Goal: Task Accomplishment & Management: Manage account settings

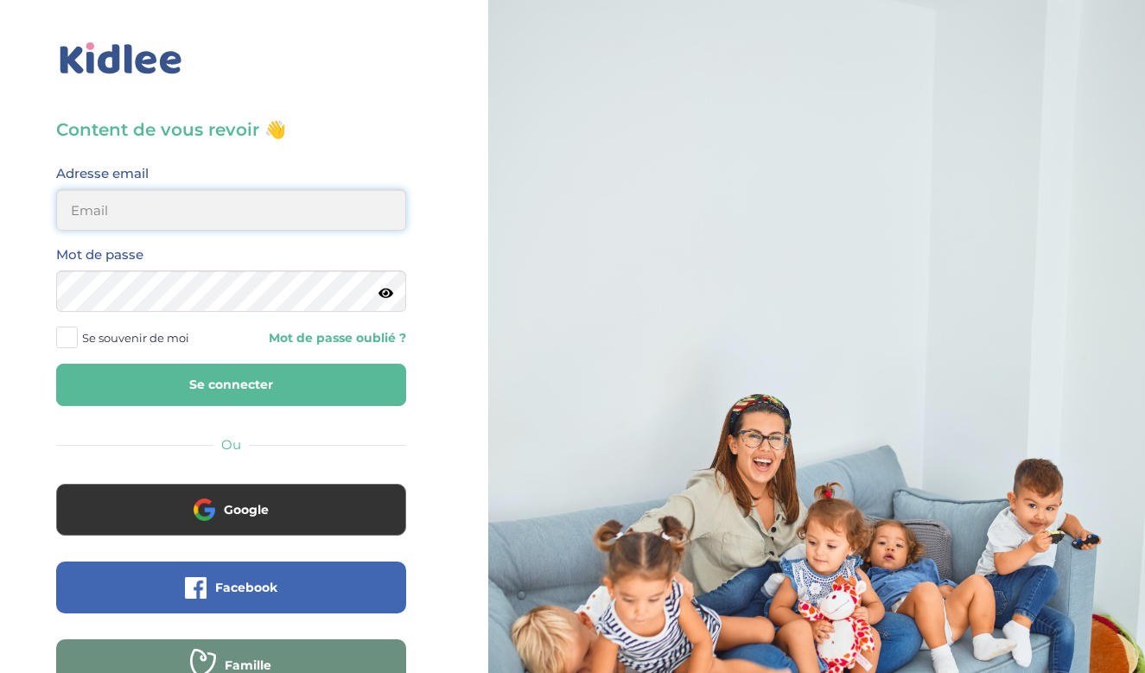
type input "mathilde.savary0@gmail.com"
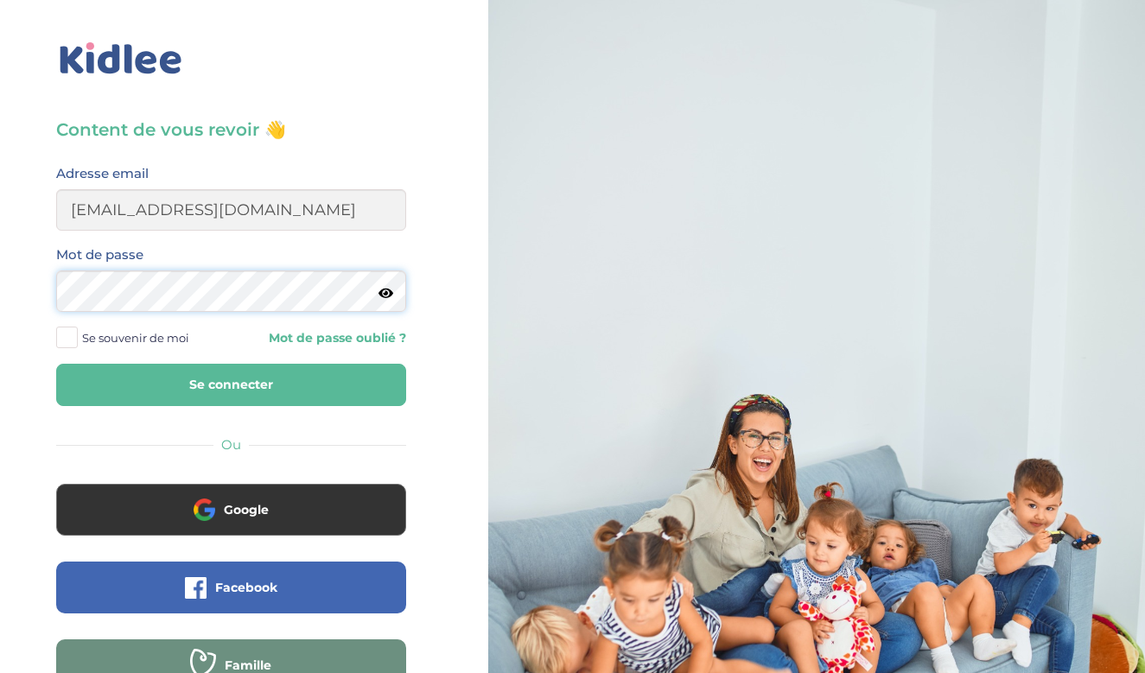
click at [231, 385] on button "Se connecter" at bounding box center [231, 385] width 350 height 42
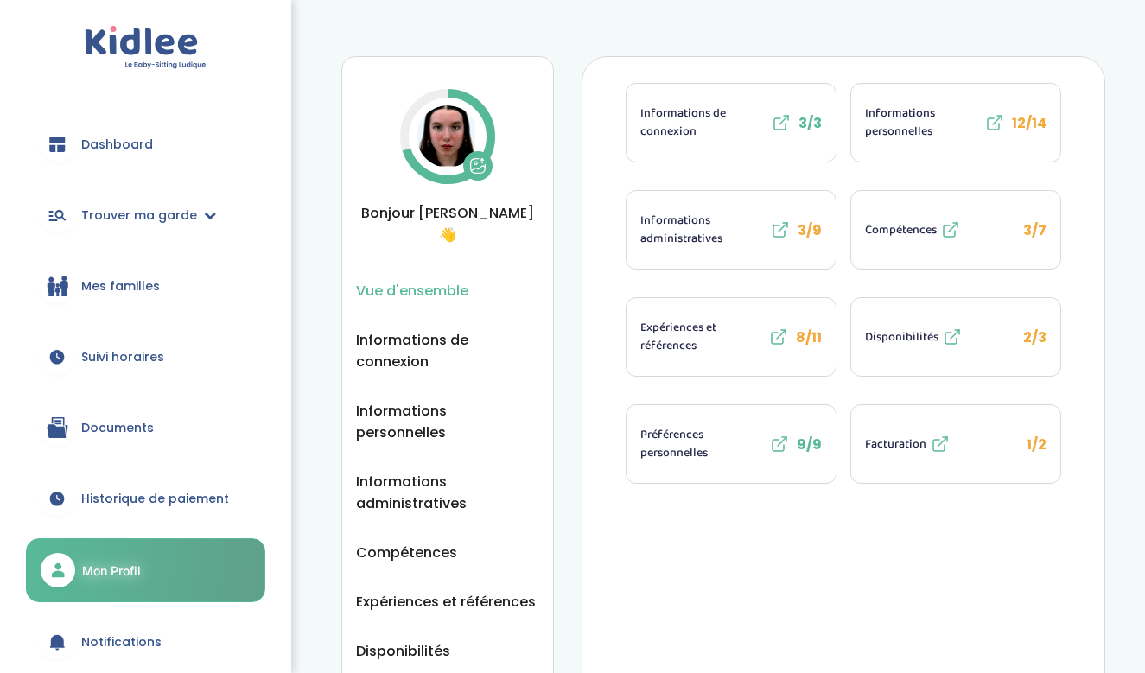
click at [1114, 55] on div "Vue d'ensemble Vue d'ensemble Informations de connexion Informations personnell…" at bounding box center [723, 414] width 843 height 776
click at [880, 448] on span "Facturation" at bounding box center [895, 444] width 61 height 18
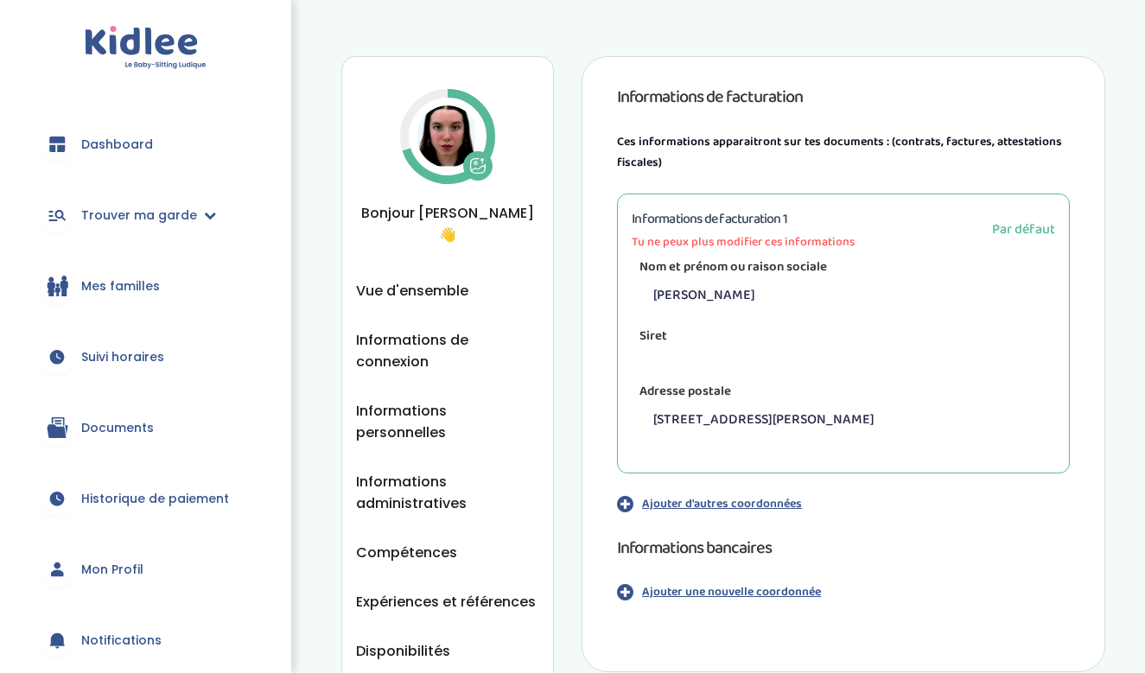
scroll to position [107, 0]
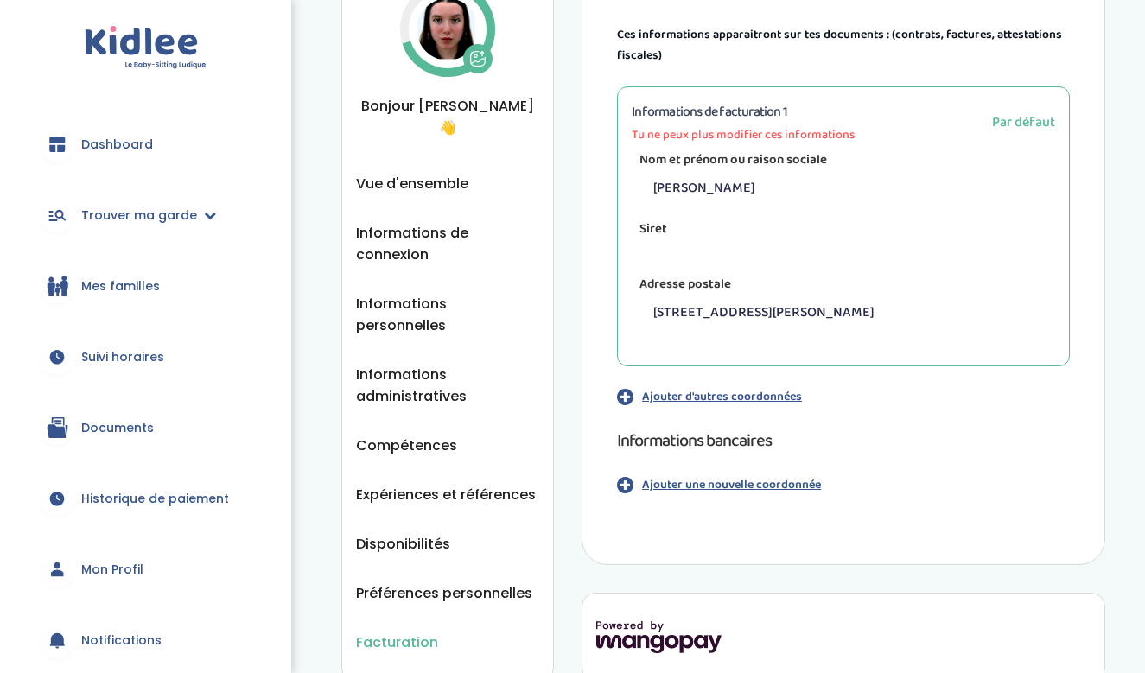
click at [708, 484] on p "Ajouter une nouvelle coordonnée" at bounding box center [731, 485] width 179 height 18
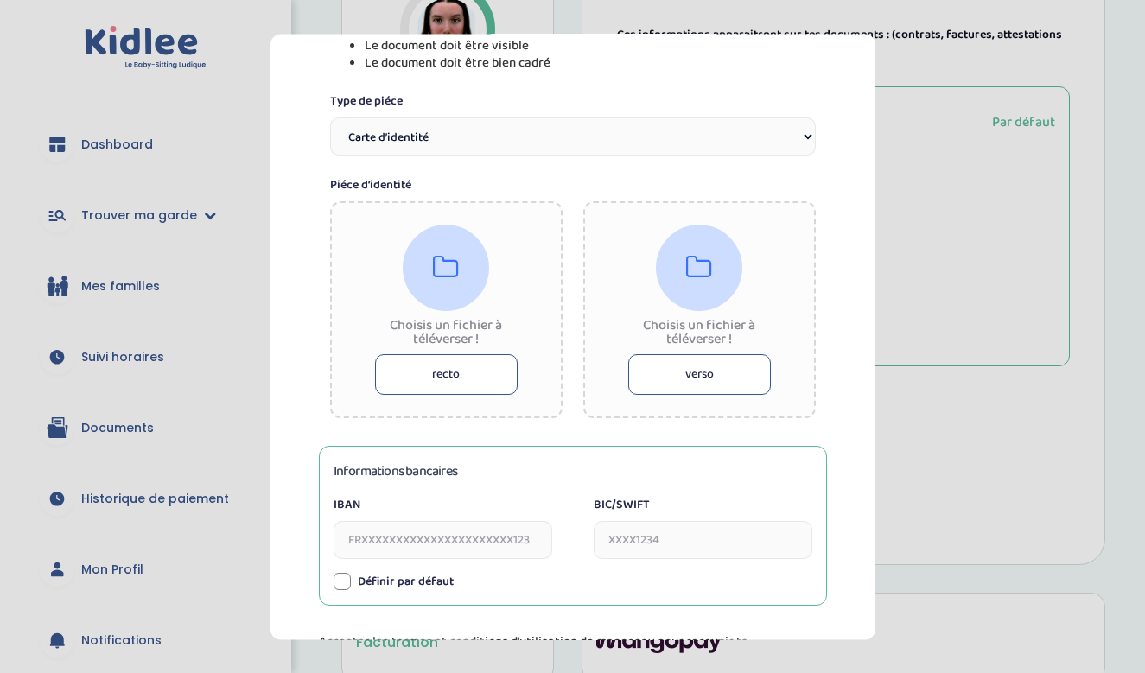
scroll to position [291, 0]
click at [461, 372] on button "recto" at bounding box center [446, 373] width 143 height 41
click at [537, 121] on select "Carte d’identité Passeport Permis de conduire" at bounding box center [573, 136] width 486 height 38
click at [501, 373] on button "recto" at bounding box center [446, 373] width 143 height 41
click at [412, 360] on button "recto" at bounding box center [446, 373] width 143 height 41
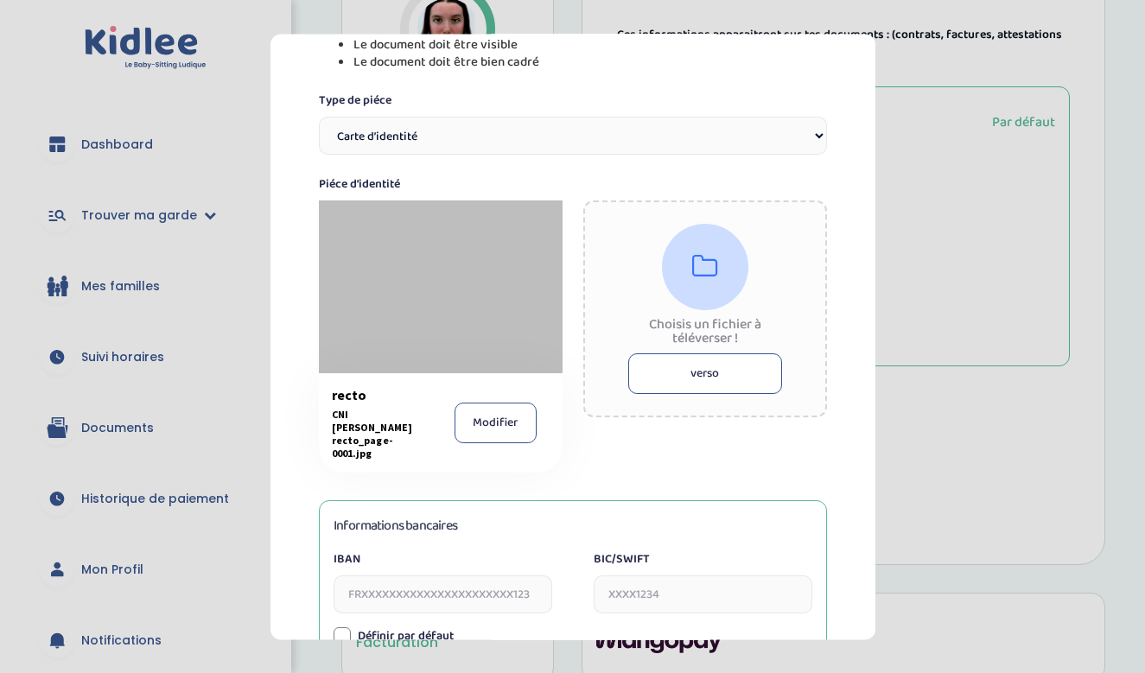
click at [732, 285] on div at bounding box center [705, 267] width 86 height 86
click at [703, 367] on button "verso" at bounding box center [705, 373] width 154 height 41
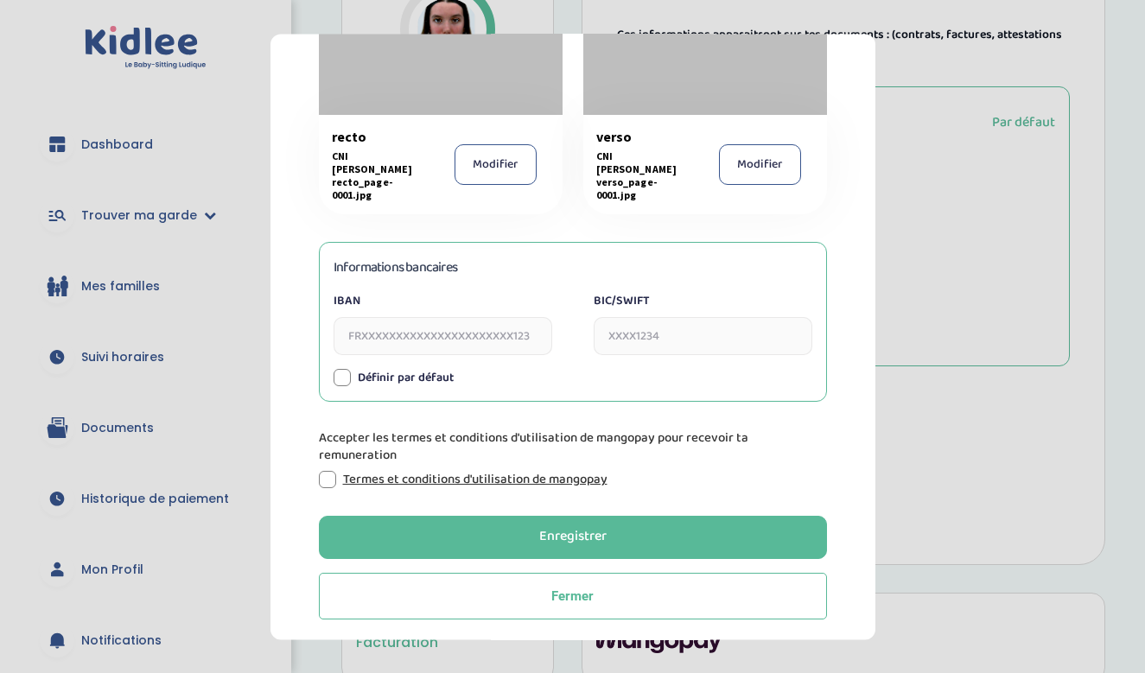
scroll to position [543, 0]
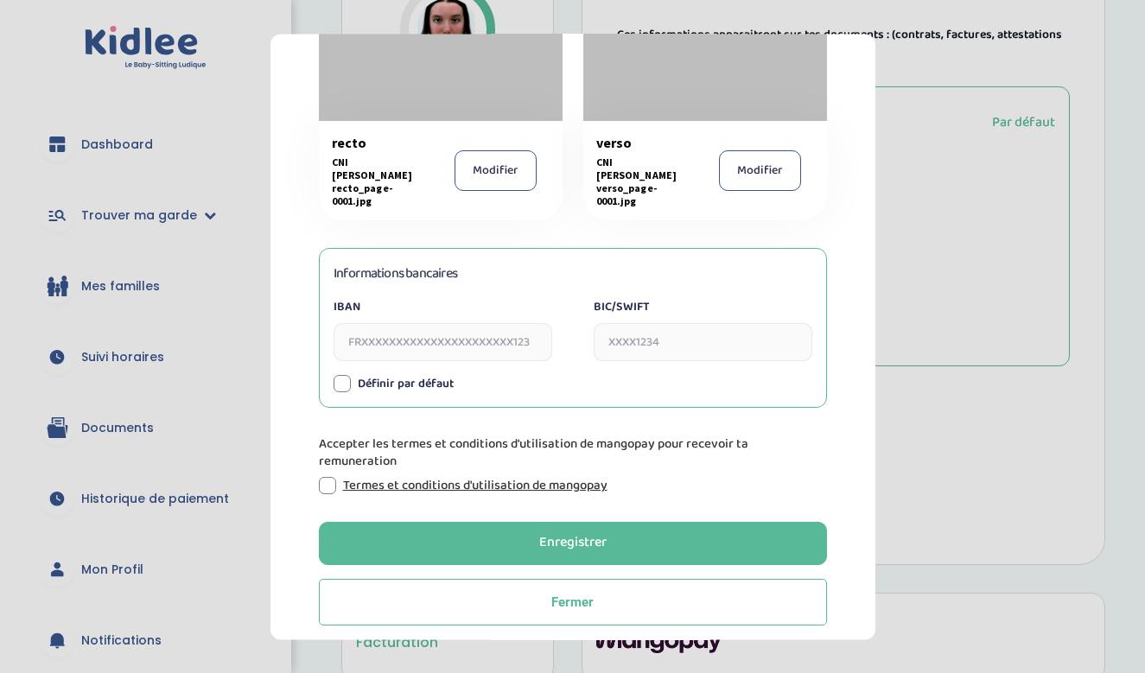
click at [441, 334] on input "IBAN" at bounding box center [443, 342] width 219 height 38
paste input "FR76 1820 6004 5565 0876 7504 644"
type input "FR7618206004556508767504644"
click at [679, 334] on input "BIC/SWIFT" at bounding box center [703, 342] width 219 height 38
paste input "AGRIFRPP882"
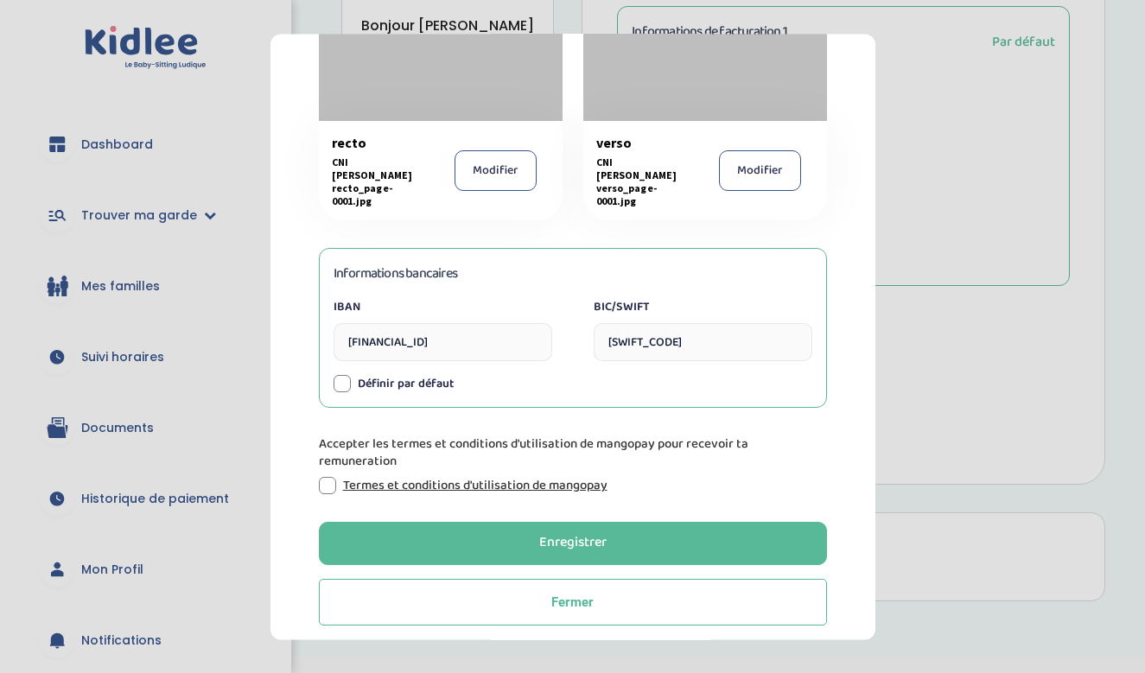
scroll to position [187, 0]
type input "AGRIFRPP882"
click at [321, 477] on div at bounding box center [327, 485] width 17 height 17
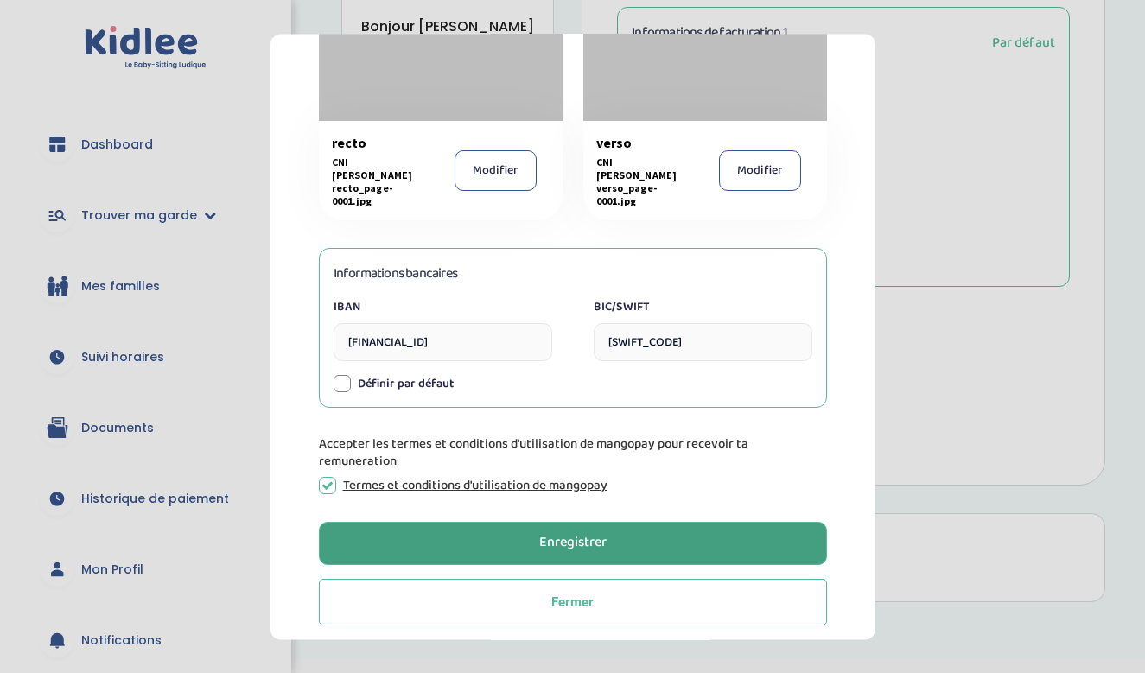
click at [697, 532] on button "Enregistrer" at bounding box center [573, 543] width 508 height 43
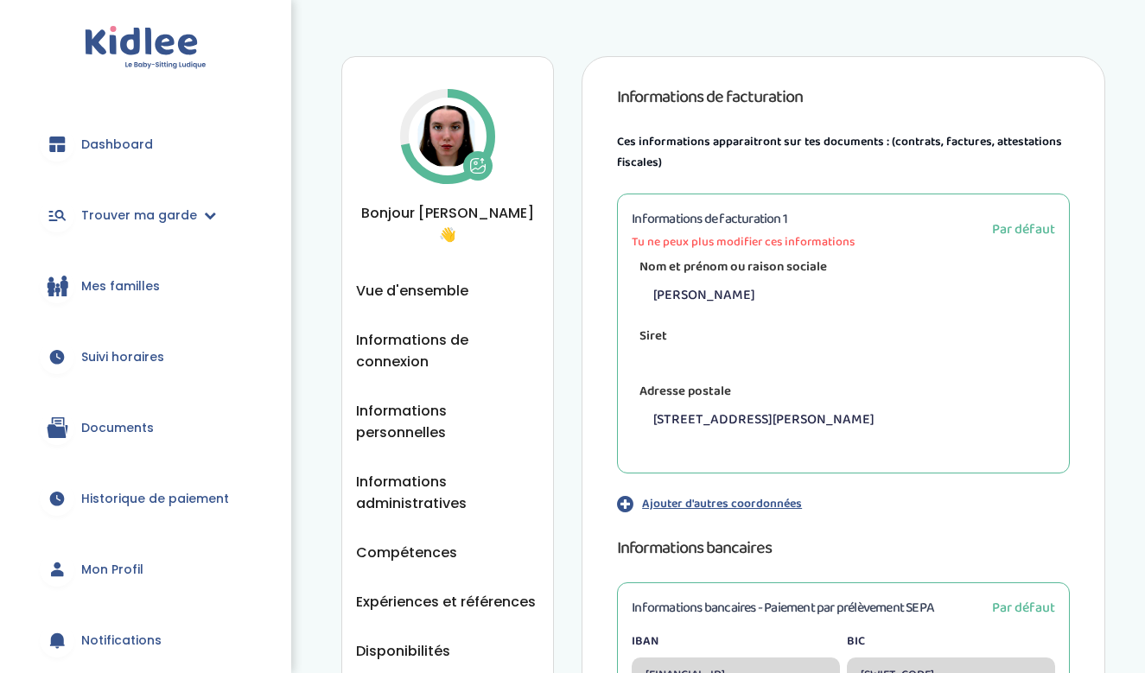
click at [137, 570] on span "Mon Profil" at bounding box center [112, 570] width 62 height 18
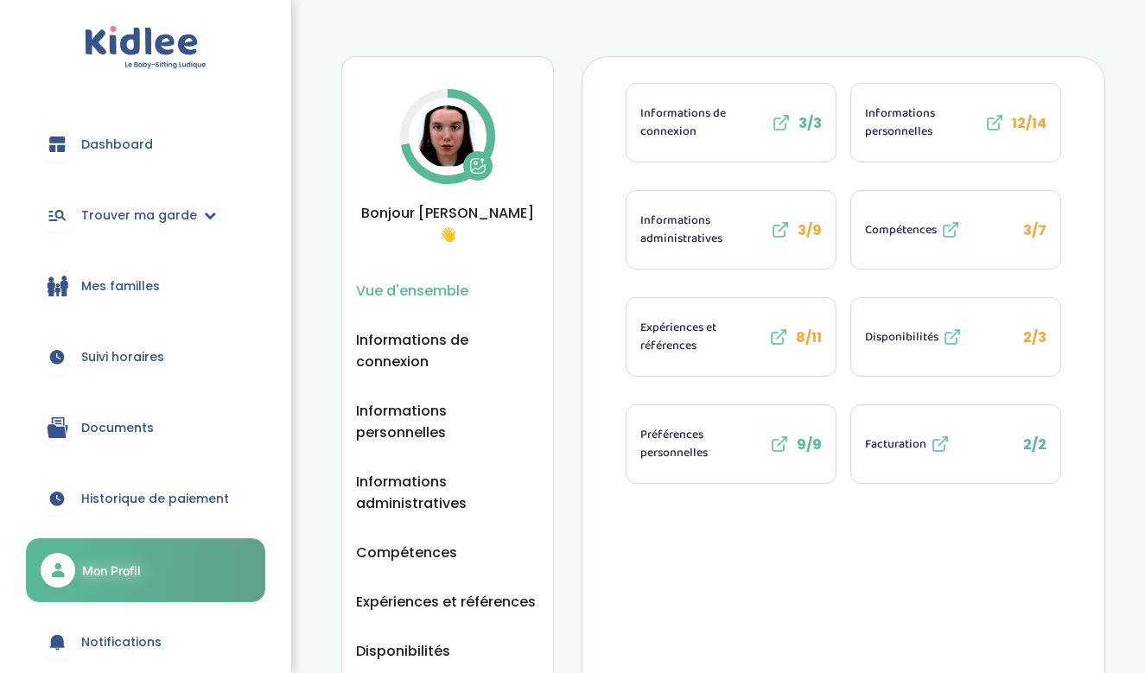
click at [969, 131] on span "Informations personnelles" at bounding box center [923, 123] width 116 height 36
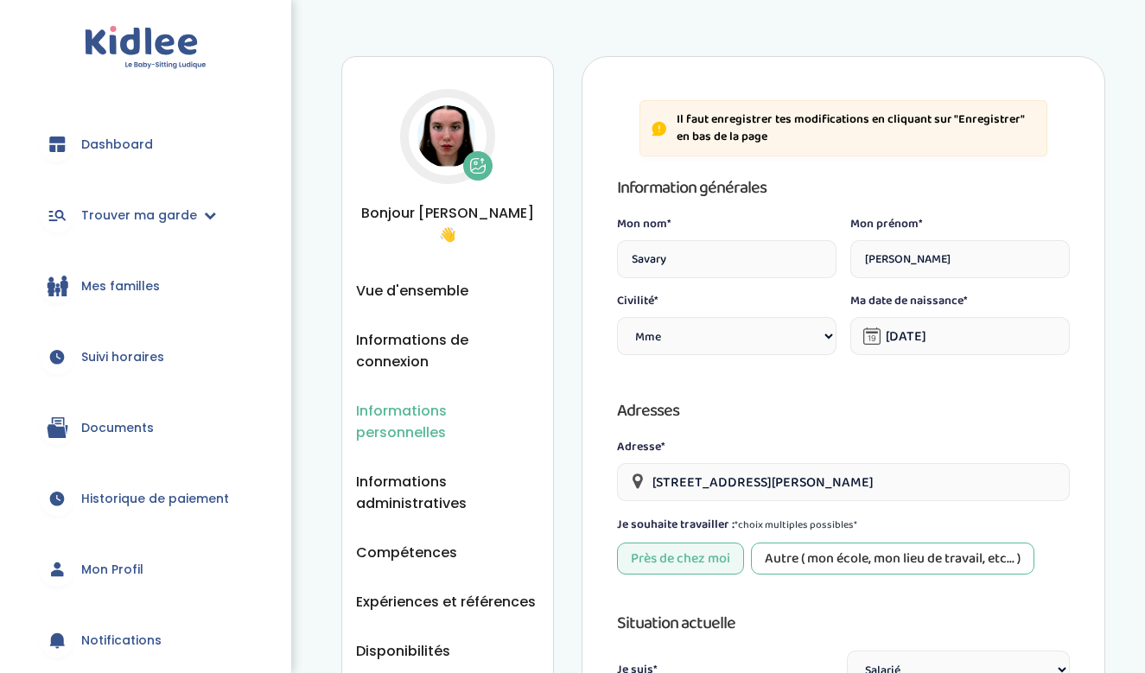
select select "1"
select select "2"
